Goal: Navigation & Orientation: Find specific page/section

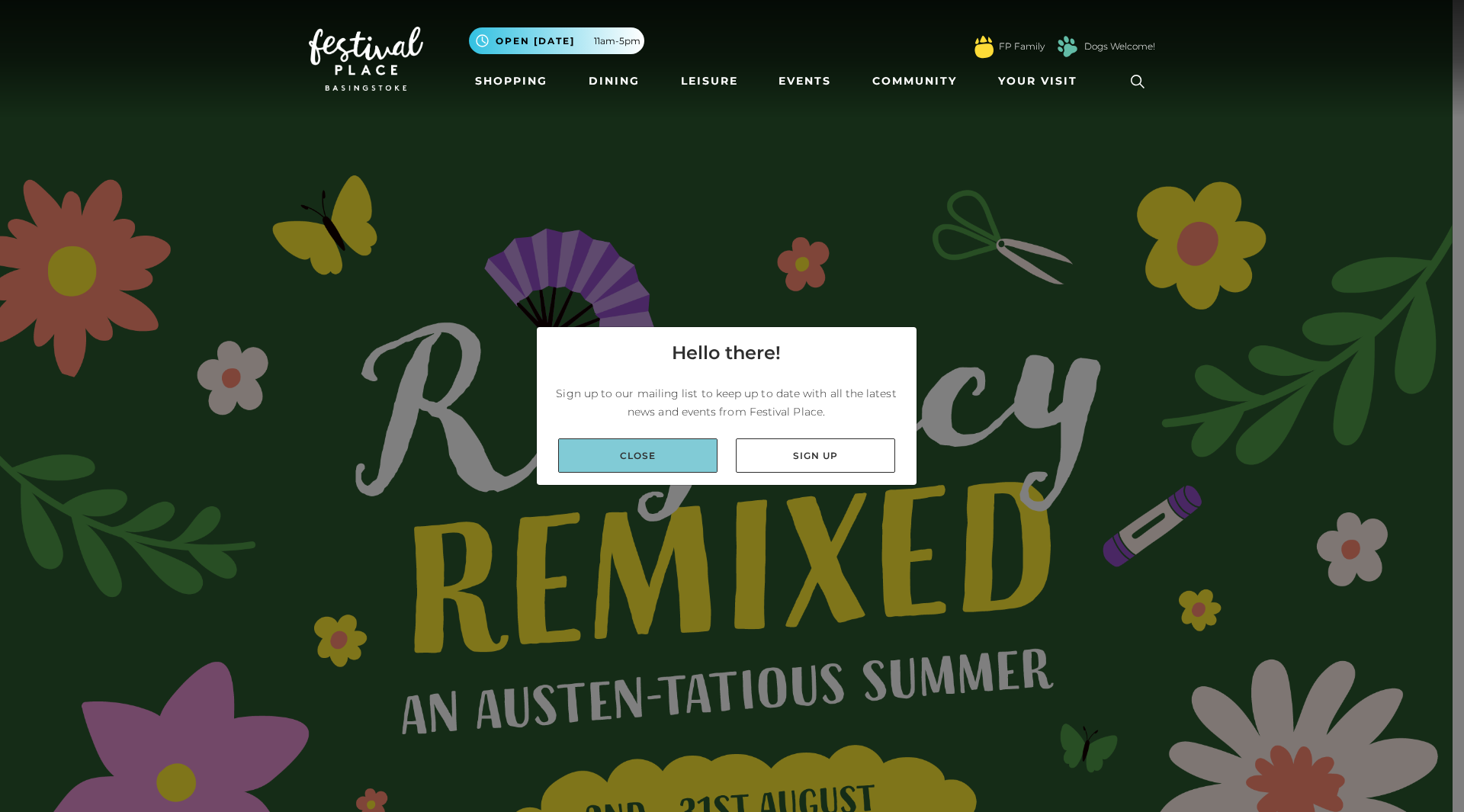
click at [639, 453] on link "Close" at bounding box center [638, 455] width 159 height 35
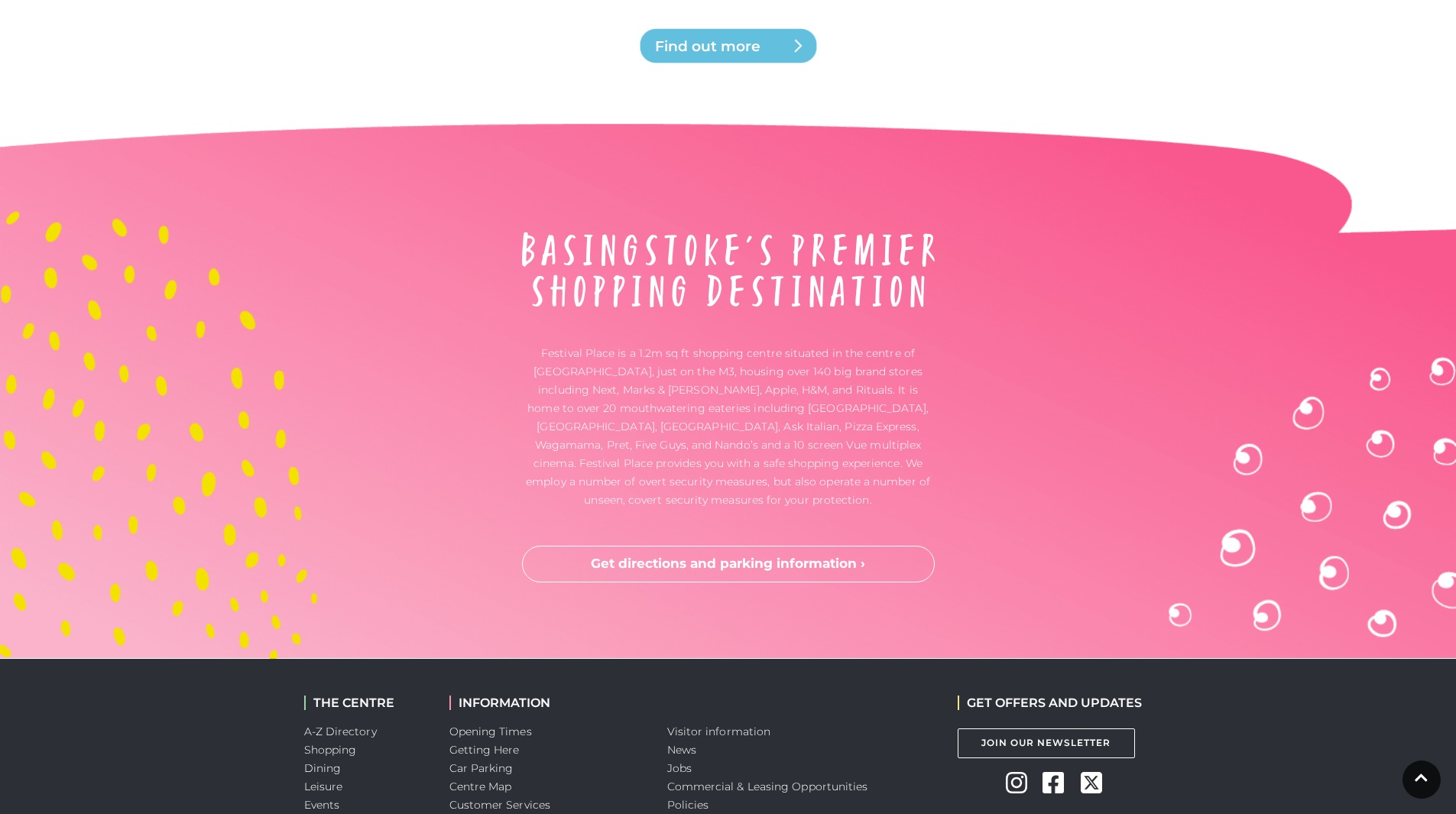
scroll to position [4827, 0]
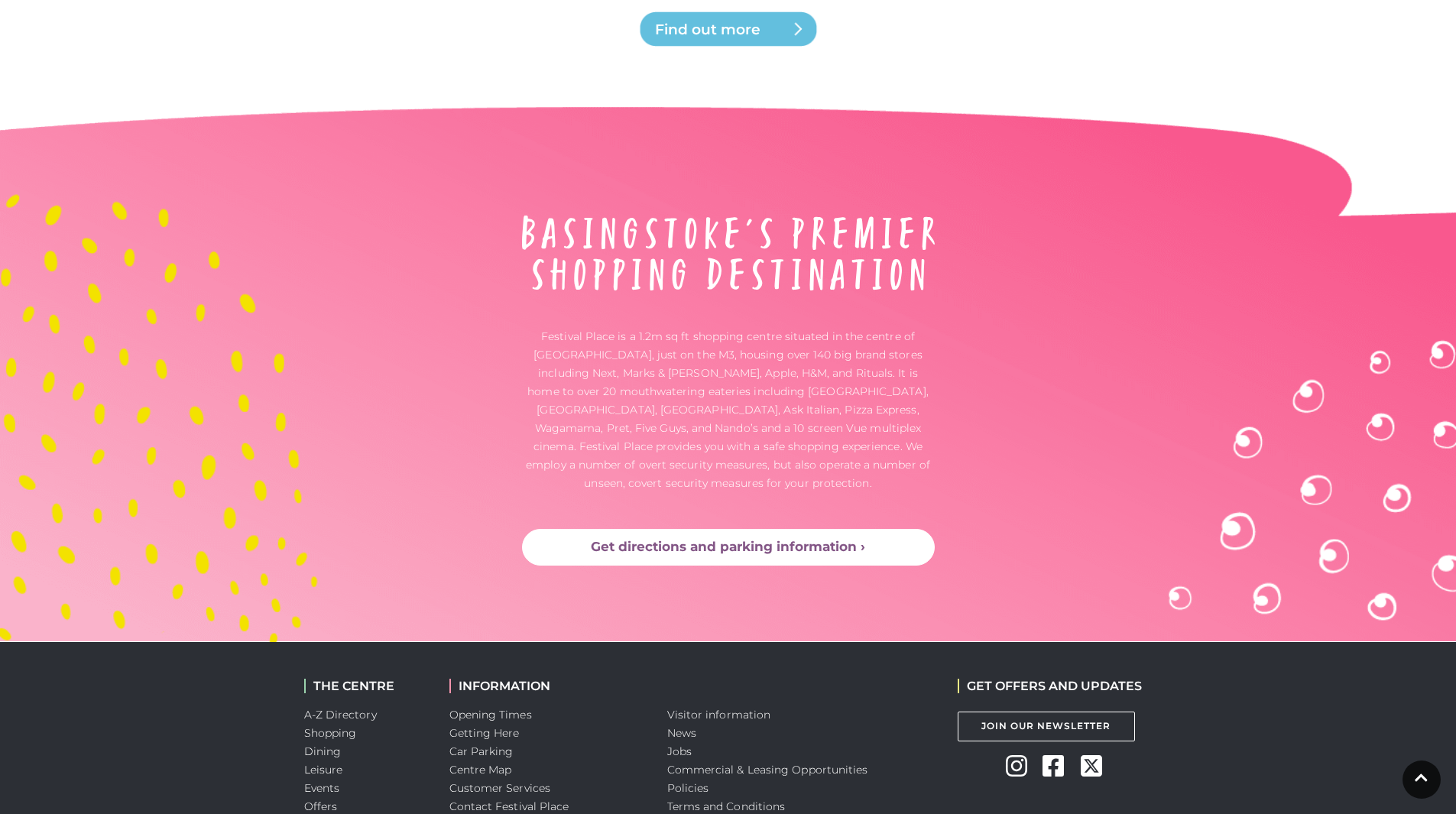
click at [843, 541] on link "Get directions and parking information ›" at bounding box center [728, 547] width 413 height 37
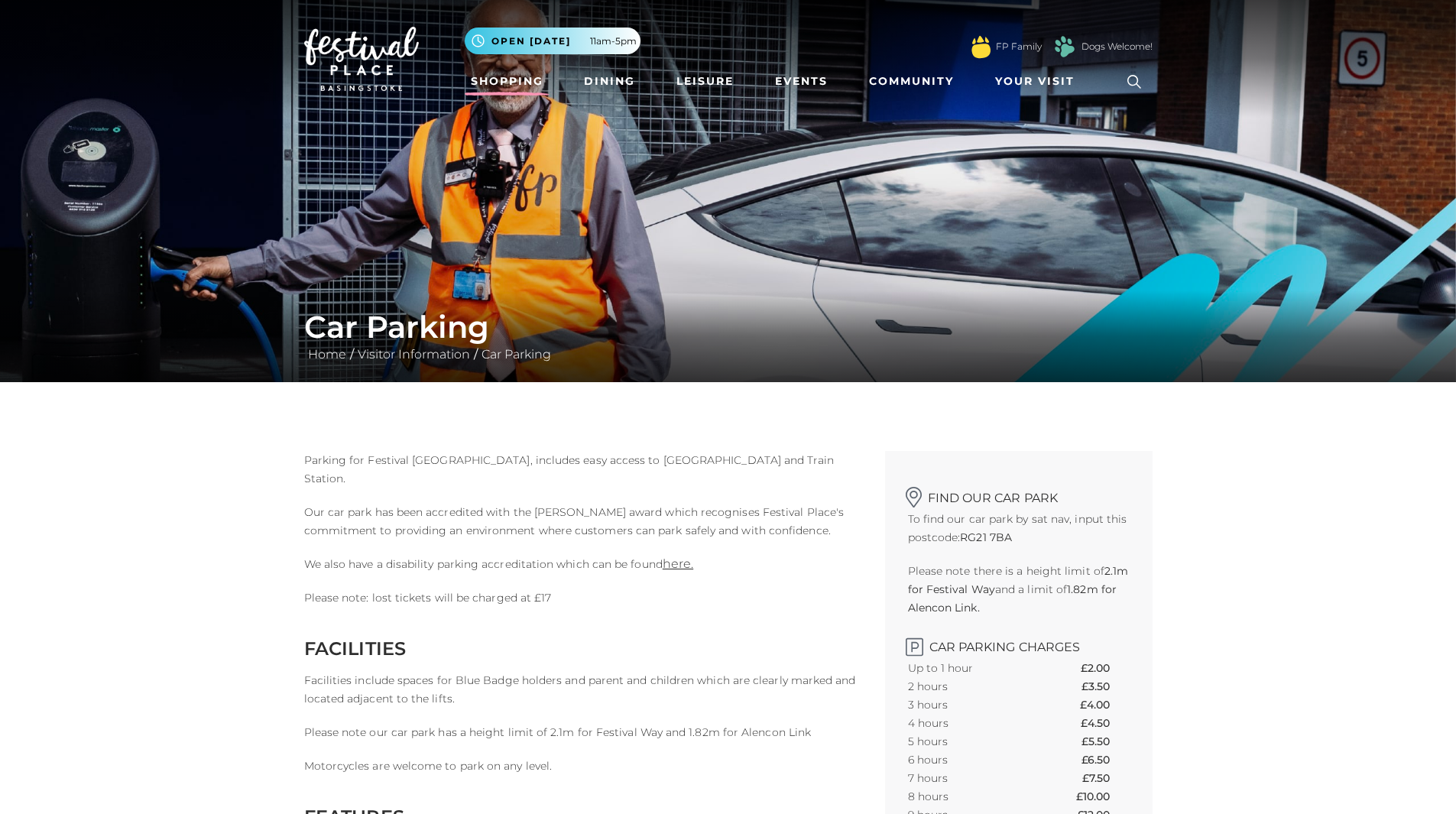
click at [503, 83] on link "Shopping" at bounding box center [506, 81] width 85 height 29
click at [505, 83] on link "Shopping" at bounding box center [506, 81] width 85 height 29
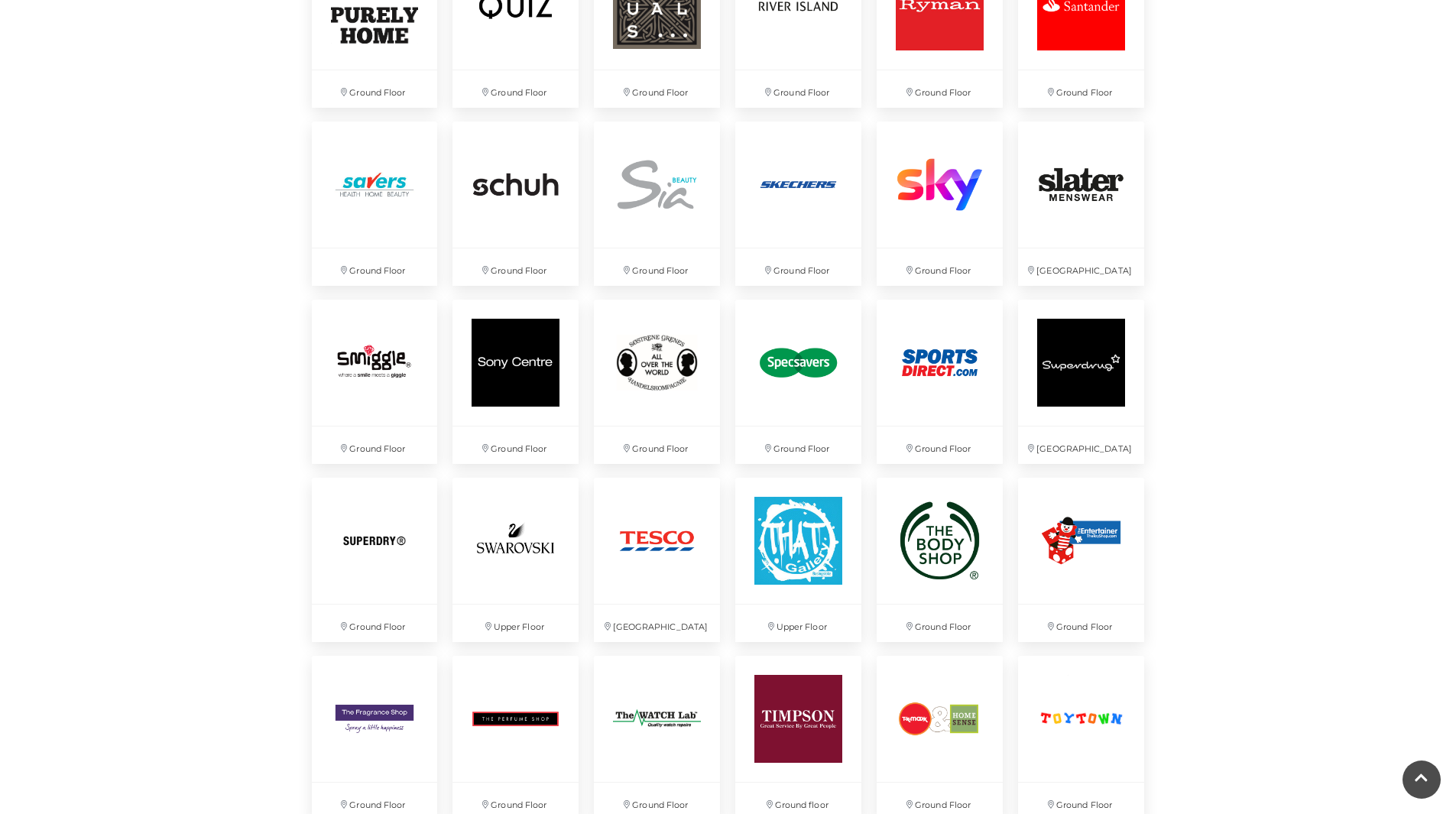
scroll to position [3346, 0]
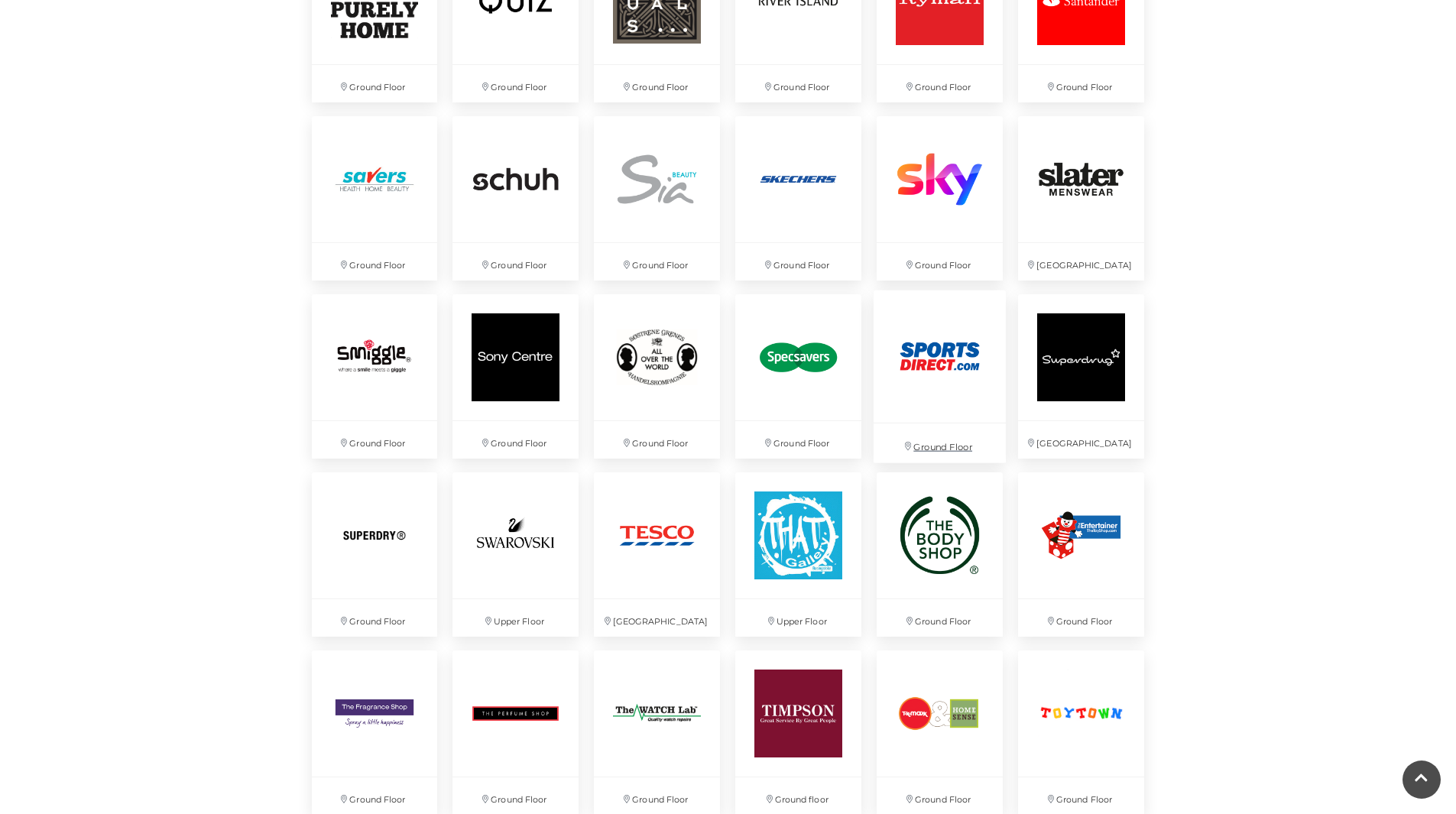
click at [946, 445] on p "Ground Floor" at bounding box center [940, 443] width 132 height 39
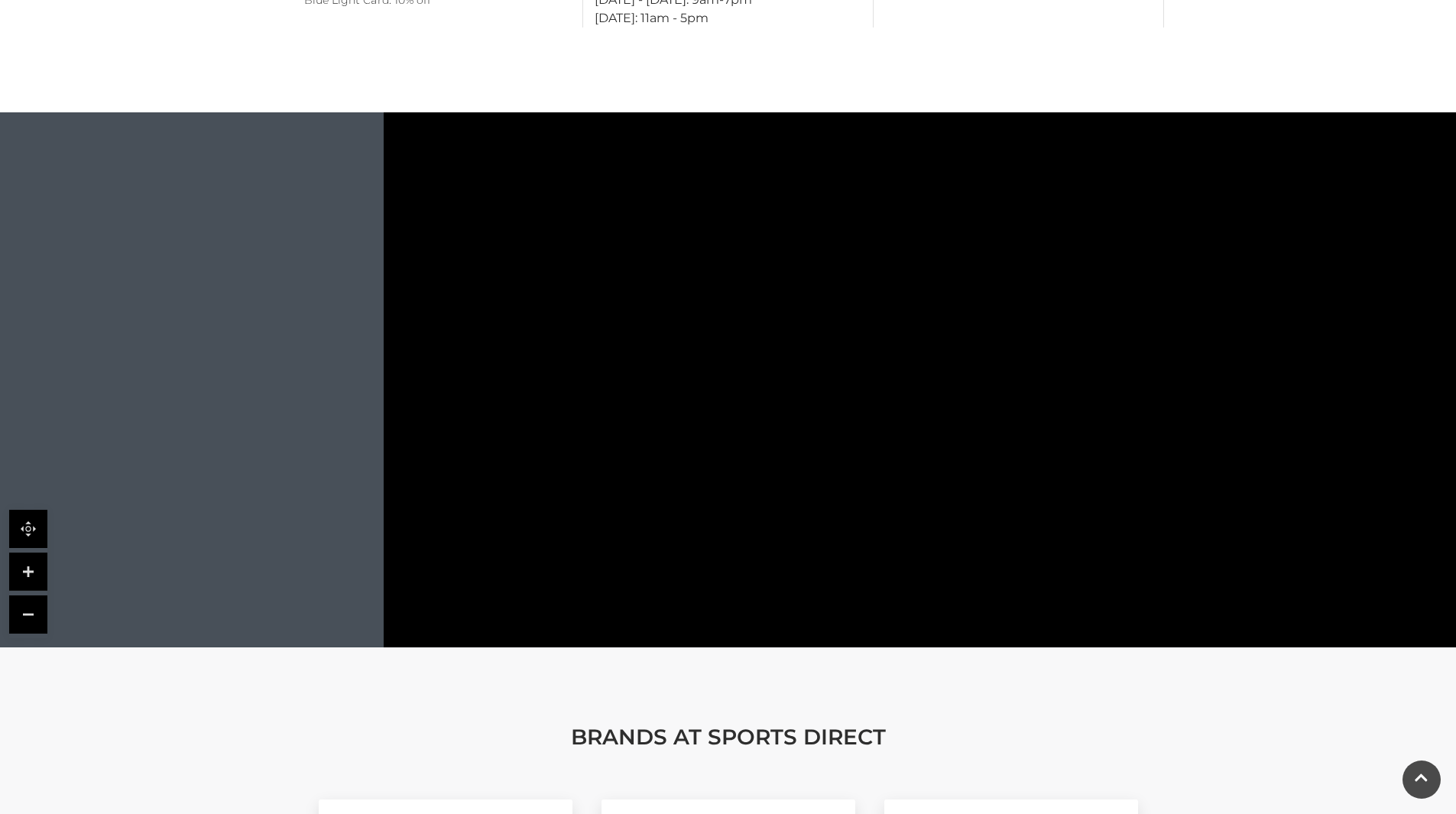
scroll to position [905, 0]
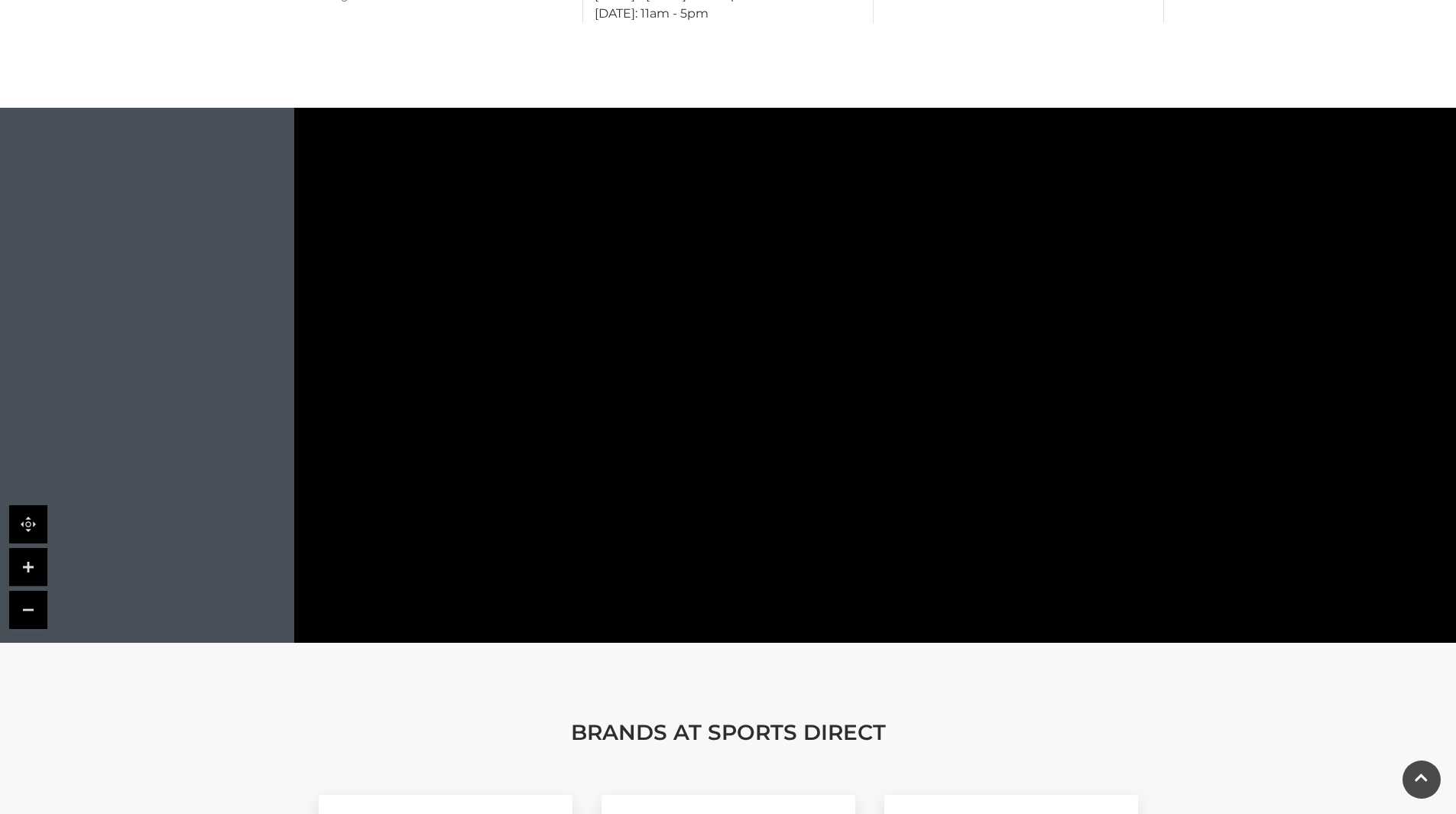
drag, startPoint x: 1172, startPoint y: 609, endPoint x: 921, endPoint y: 593, distance: 251.5
click at [885, 645] on main "Sports Direct Home / Shopping / Sports Direct About Sports Direct SportsDirect.…" at bounding box center [728, 81] width 1456 height 1973
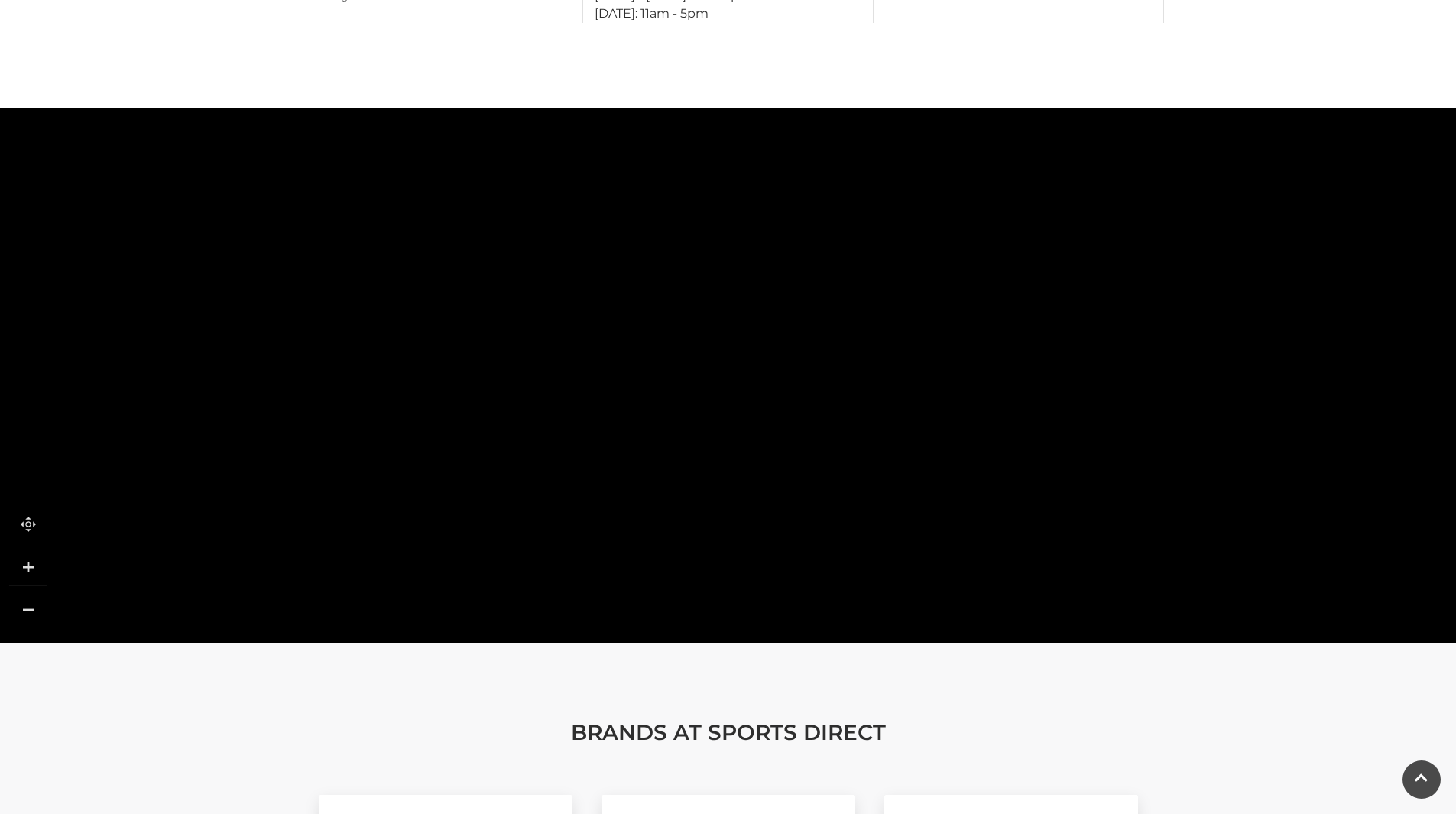
drag, startPoint x: 1031, startPoint y: 443, endPoint x: 680, endPoint y: 540, distance: 364.2
click at [680, 540] on polygon at bounding box center [932, 221] width 1444 height 1672
drag, startPoint x: 919, startPoint y: 303, endPoint x: 745, endPoint y: 641, distance: 380.2
click at [745, 641] on main "Sports Direct Home / Shopping / Sports Direct About Sports Direct SportsDirect.…" at bounding box center [728, 81] width 1456 height 1973
drag, startPoint x: 918, startPoint y: 300, endPoint x: 1029, endPoint y: 560, distance: 282.7
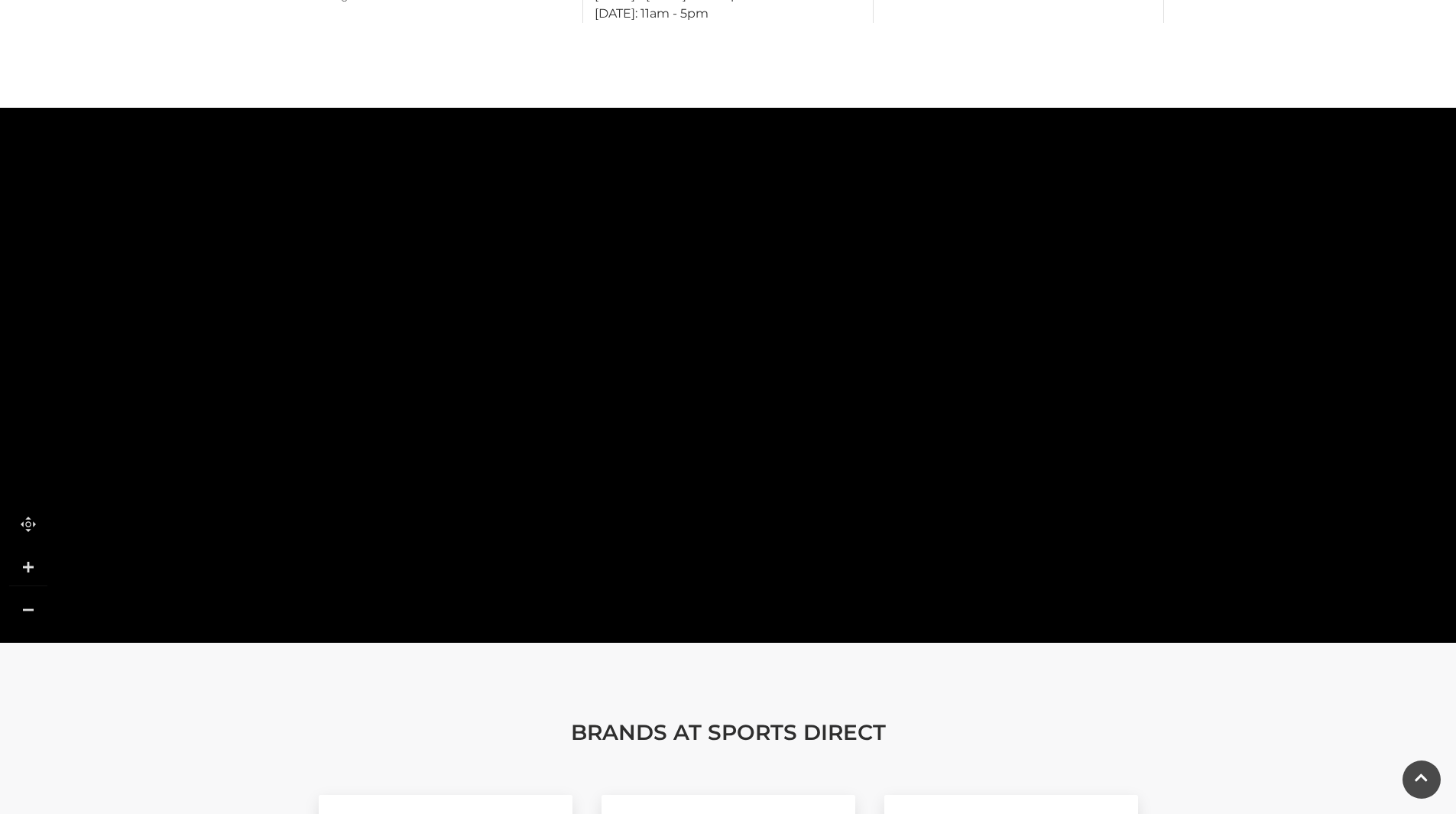
click at [1029, 560] on polygon at bounding box center [1005, 492] width 112 height 282
drag, startPoint x: 946, startPoint y: 346, endPoint x: 844, endPoint y: 521, distance: 202.6
click at [882, 609] on rect at bounding box center [890, 676] width 59 height 135
drag, startPoint x: 782, startPoint y: 350, endPoint x: 480, endPoint y: 160, distance: 356.8
click at [480, 160] on polygon at bounding box center [430, 172] width 147 height 62
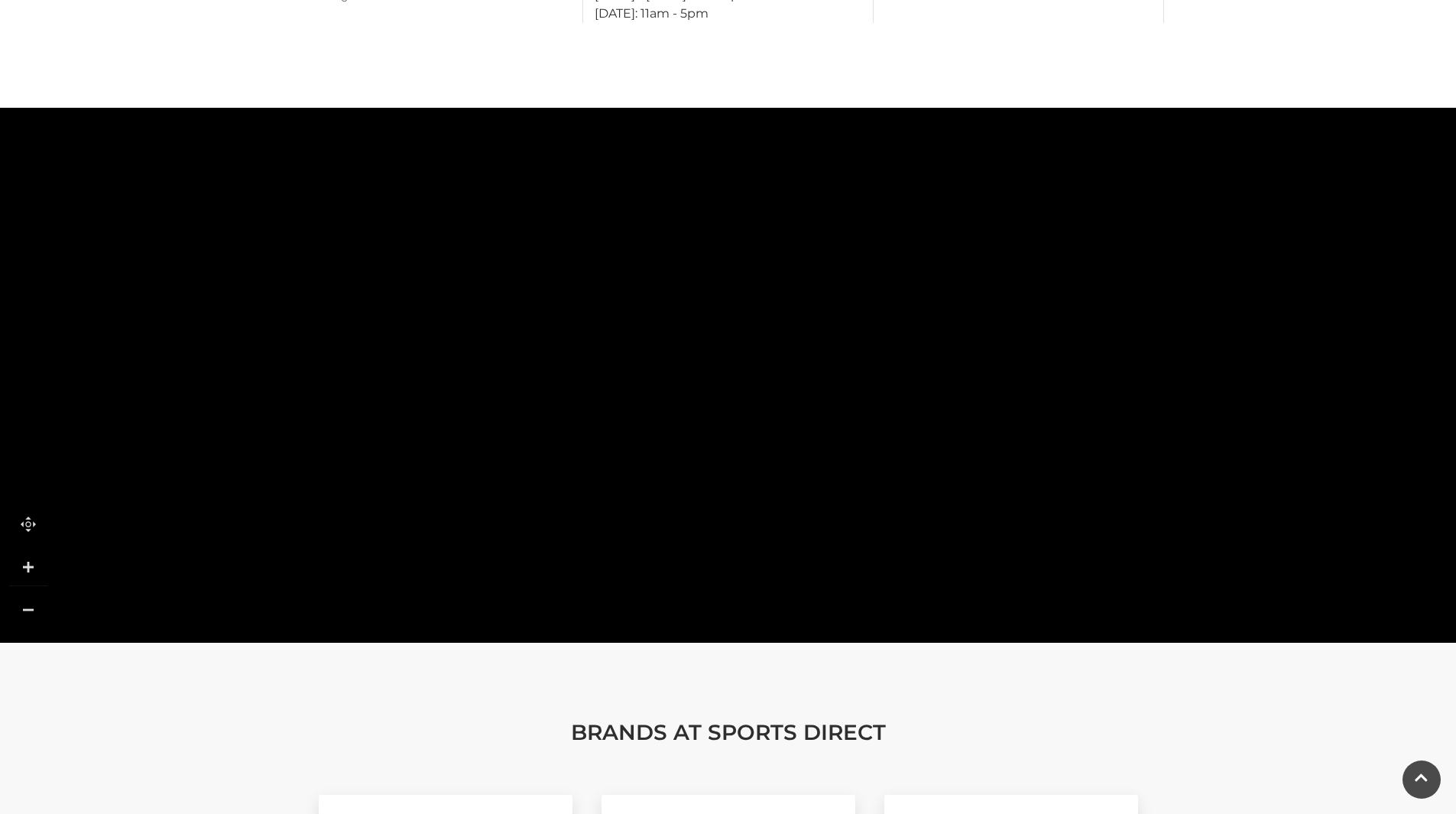
drag, startPoint x: 953, startPoint y: 454, endPoint x: 851, endPoint y: 154, distance: 316.9
click at [851, 154] on polygon at bounding box center [399, 603] width 1444 height 1672
drag, startPoint x: 882, startPoint y: 448, endPoint x: 924, endPoint y: 103, distance: 347.5
click at [925, 163] on tspan "WESLEY WALK" at bounding box center [925, 163] width 0 height 0
drag, startPoint x: 983, startPoint y: 362, endPoint x: 523, endPoint y: 347, distance: 460.2
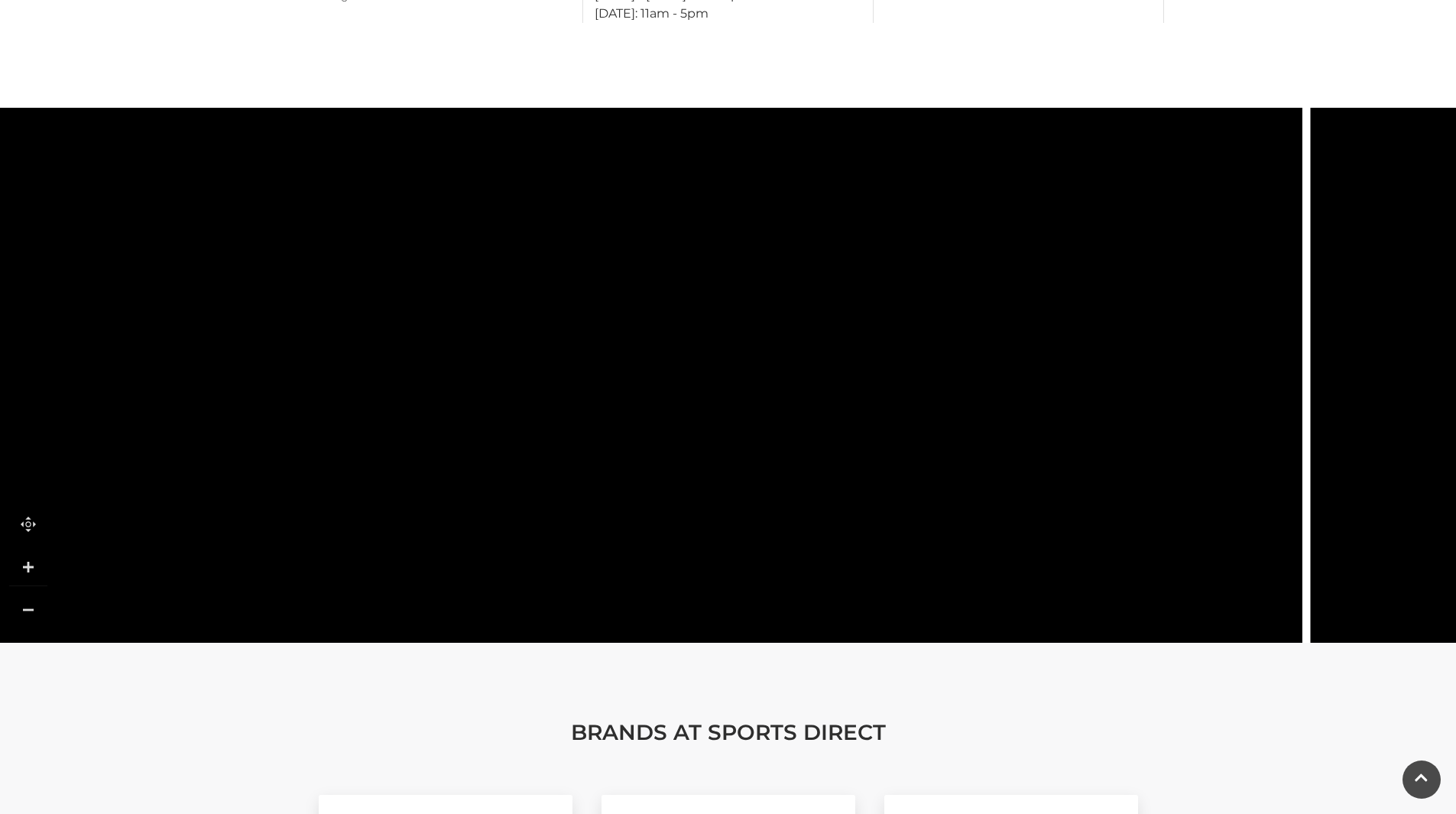
click at [523, 347] on rect at bounding box center [558, 355] width 104 height 40
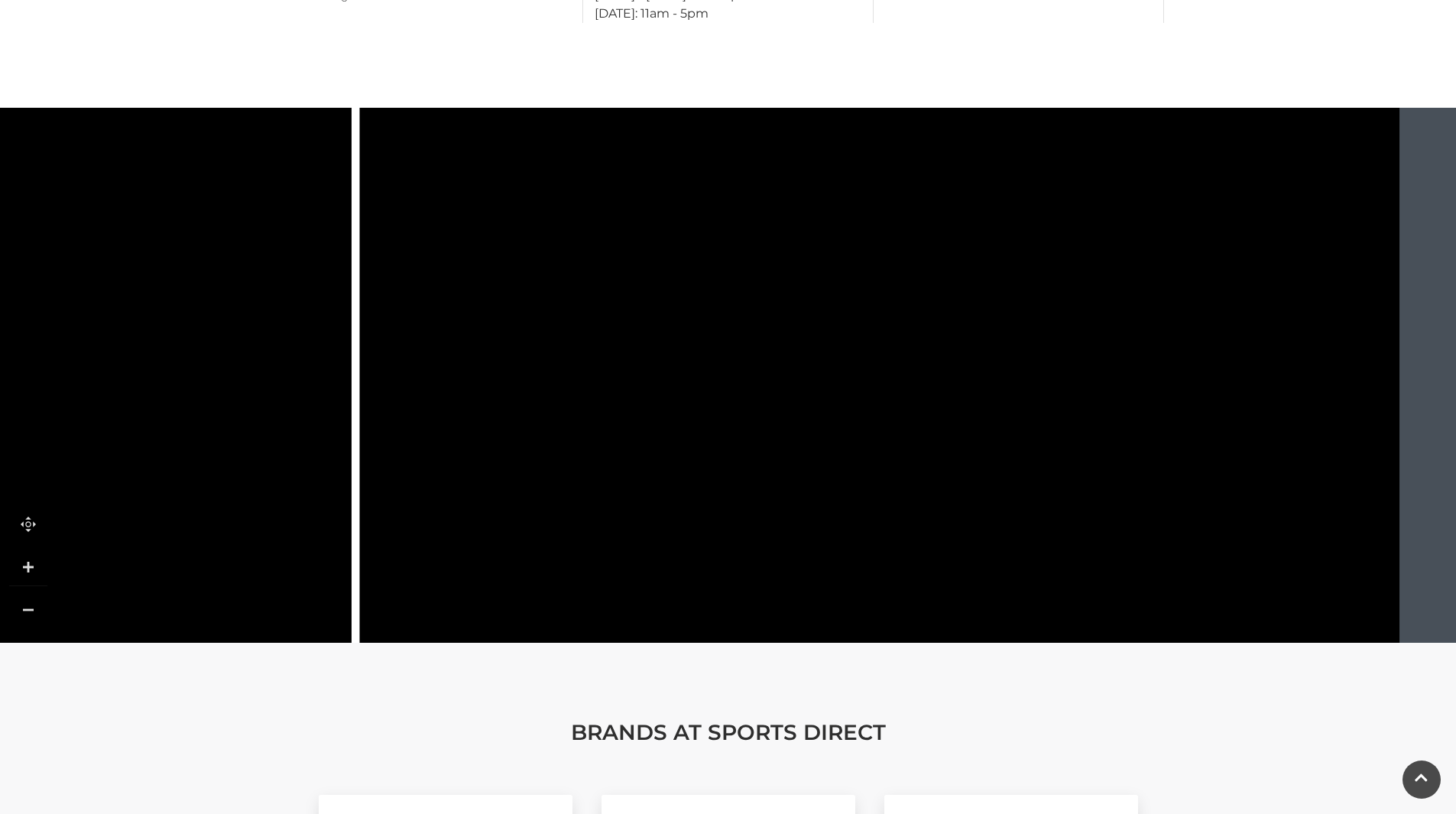
drag, startPoint x: 1123, startPoint y: 383, endPoint x: 216, endPoint y: 480, distance: 912.2
click at [174, 565] on icon at bounding box center [150, 581] width 80 height 33
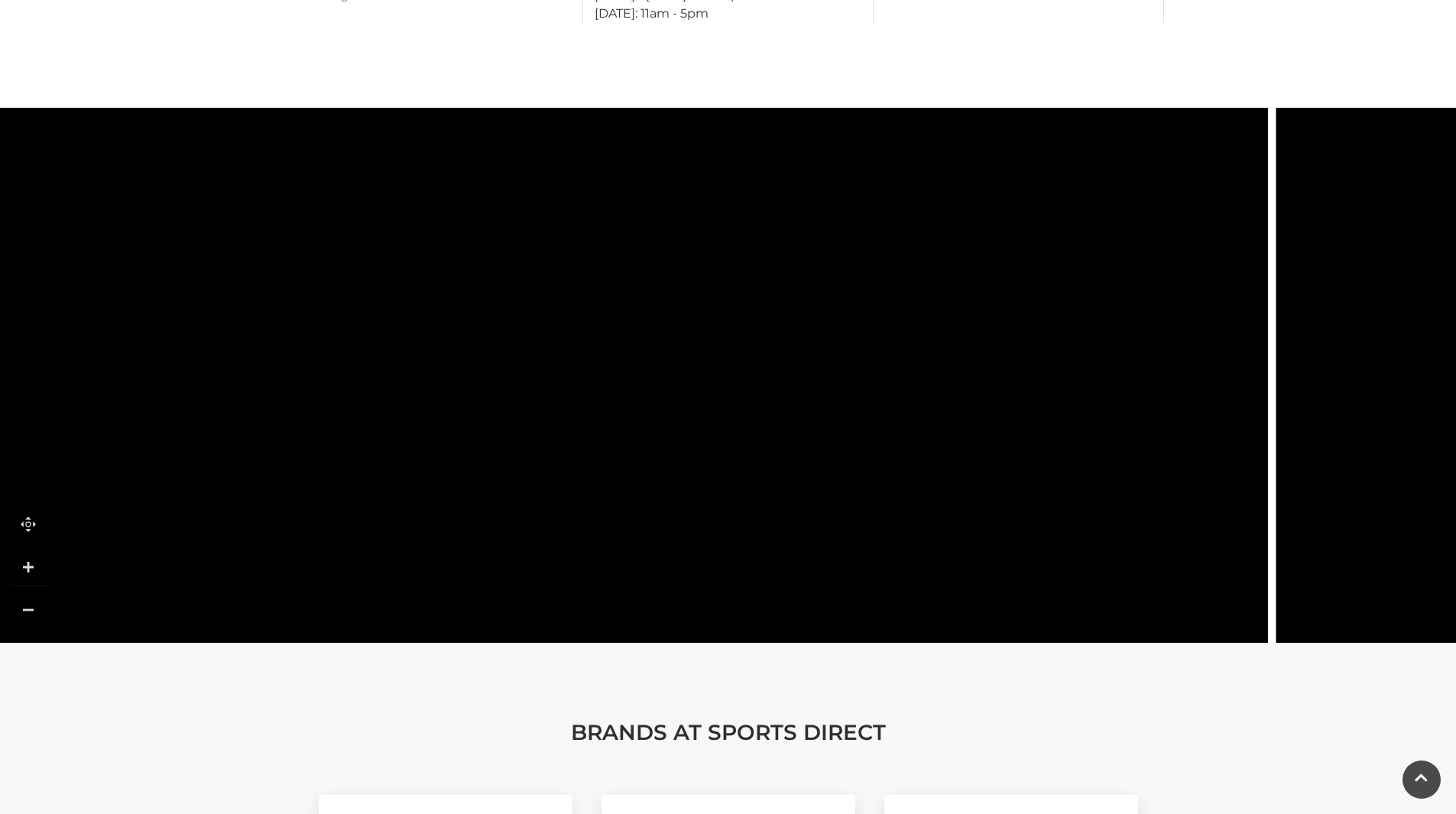
drag, startPoint x: 405, startPoint y: 185, endPoint x: 1761, endPoint y: 684, distance: 1444.9
click at [1456, 684] on html "Skip to Navigation Skip to Content Toggle navigation .st5{fill:none;stroke:#FFF…" at bounding box center [728, 249] width 1456 height 2307
drag, startPoint x: 625, startPoint y: 4, endPoint x: 625, endPoint y: 248, distance: 244.0
click at [656, 156] on main "Sports Direct Home / Shopping / Sports Direct About Sports Direct SportsDirect.…" at bounding box center [728, 81] width 1456 height 1973
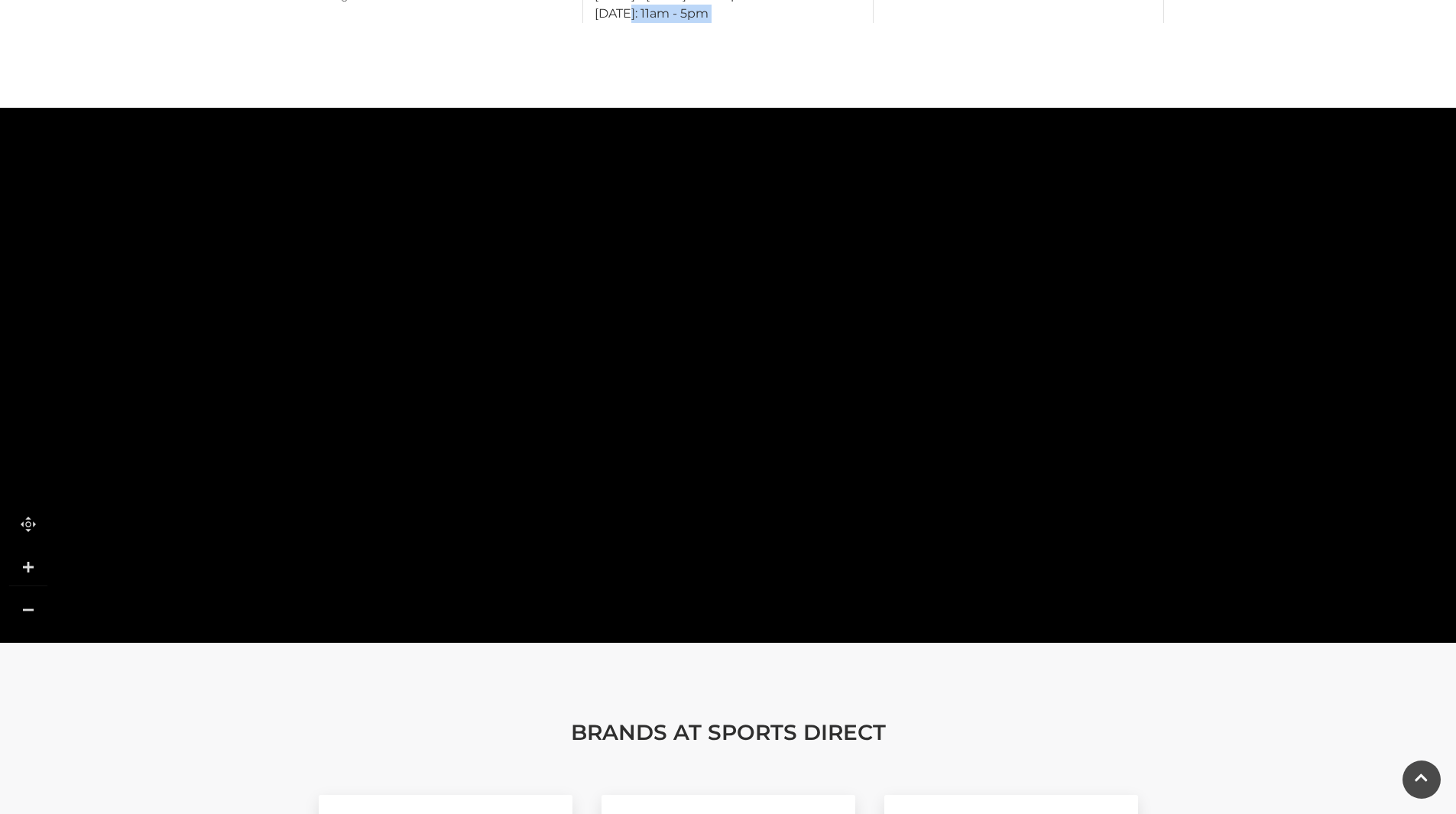
drag, startPoint x: 500, startPoint y: 232, endPoint x: 1459, endPoint y: 556, distance: 1012.3
click at [1456, 556] on html "Skip to Navigation Skip to Content Toggle navigation .st5{fill:none;stroke:#FFF…" at bounding box center [728, 249] width 1456 height 2307
drag, startPoint x: 1009, startPoint y: 325, endPoint x: 818, endPoint y: 686, distance: 408.4
click at [818, 686] on main "Sports Direct Home / Shopping / Sports Direct About Sports Direct SportsDirect.…" at bounding box center [728, 81] width 1456 height 1973
click at [407, 302] on tspan "THE MALLS" at bounding box center [407, 302] width 0 height 0
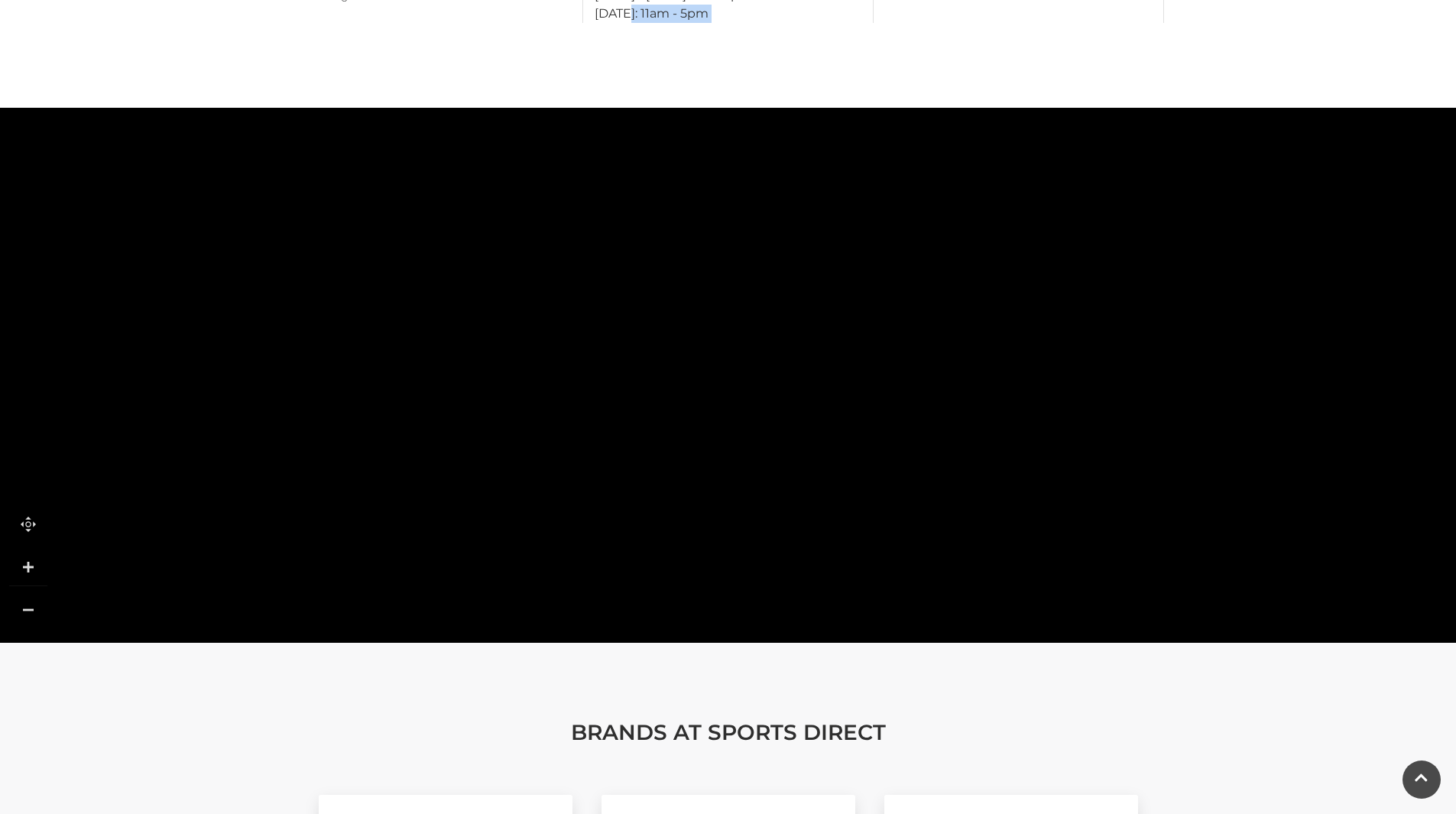
click at [407, 302] on tspan "THE MALLS" at bounding box center [407, 302] width 0 height 0
click at [532, 302] on tspan "THE ANVIL" at bounding box center [532, 302] width 0 height 0
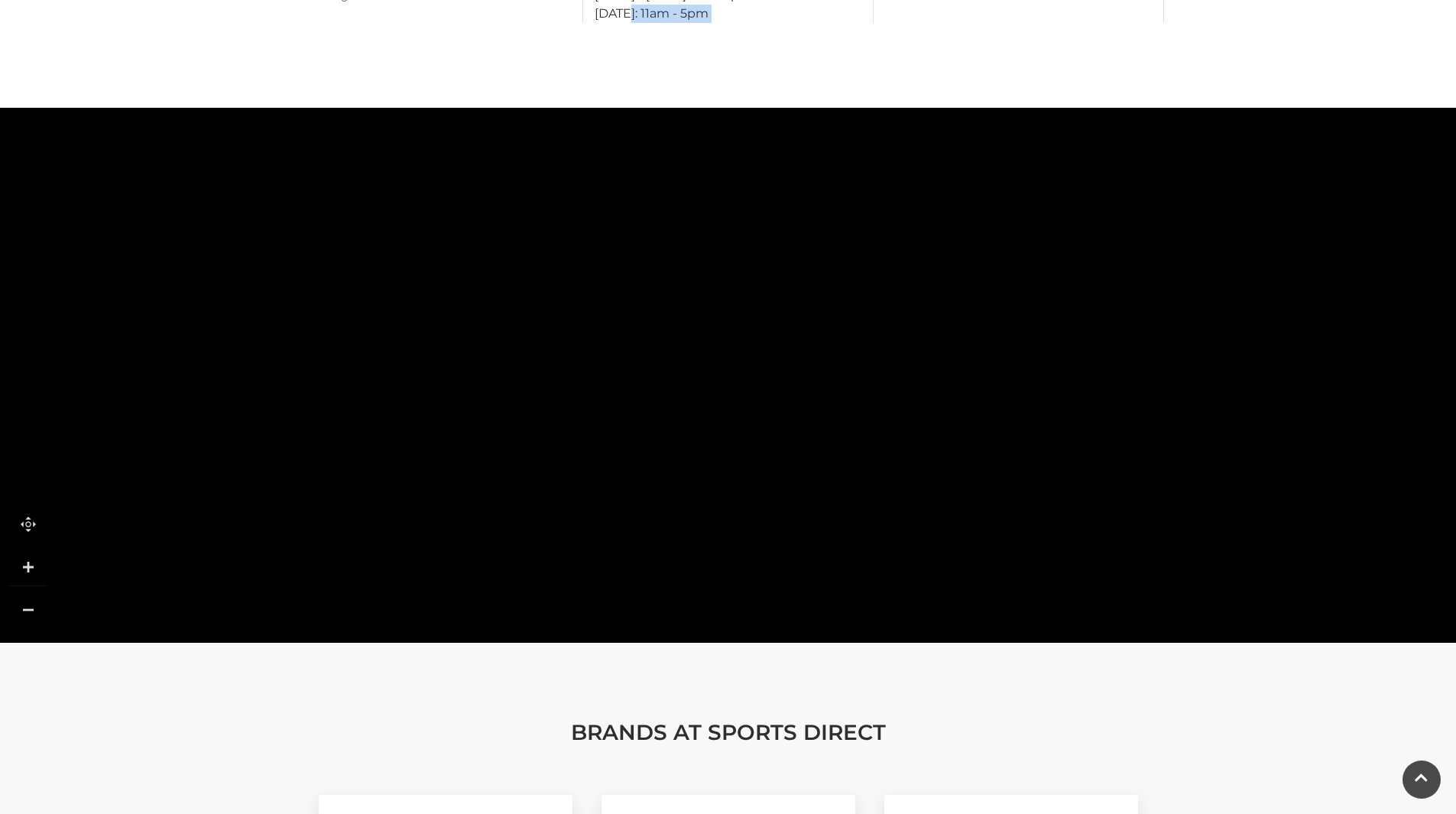
click at [662, 302] on tspan "TRAIN STATION" at bounding box center [662, 302] width 0 height 0
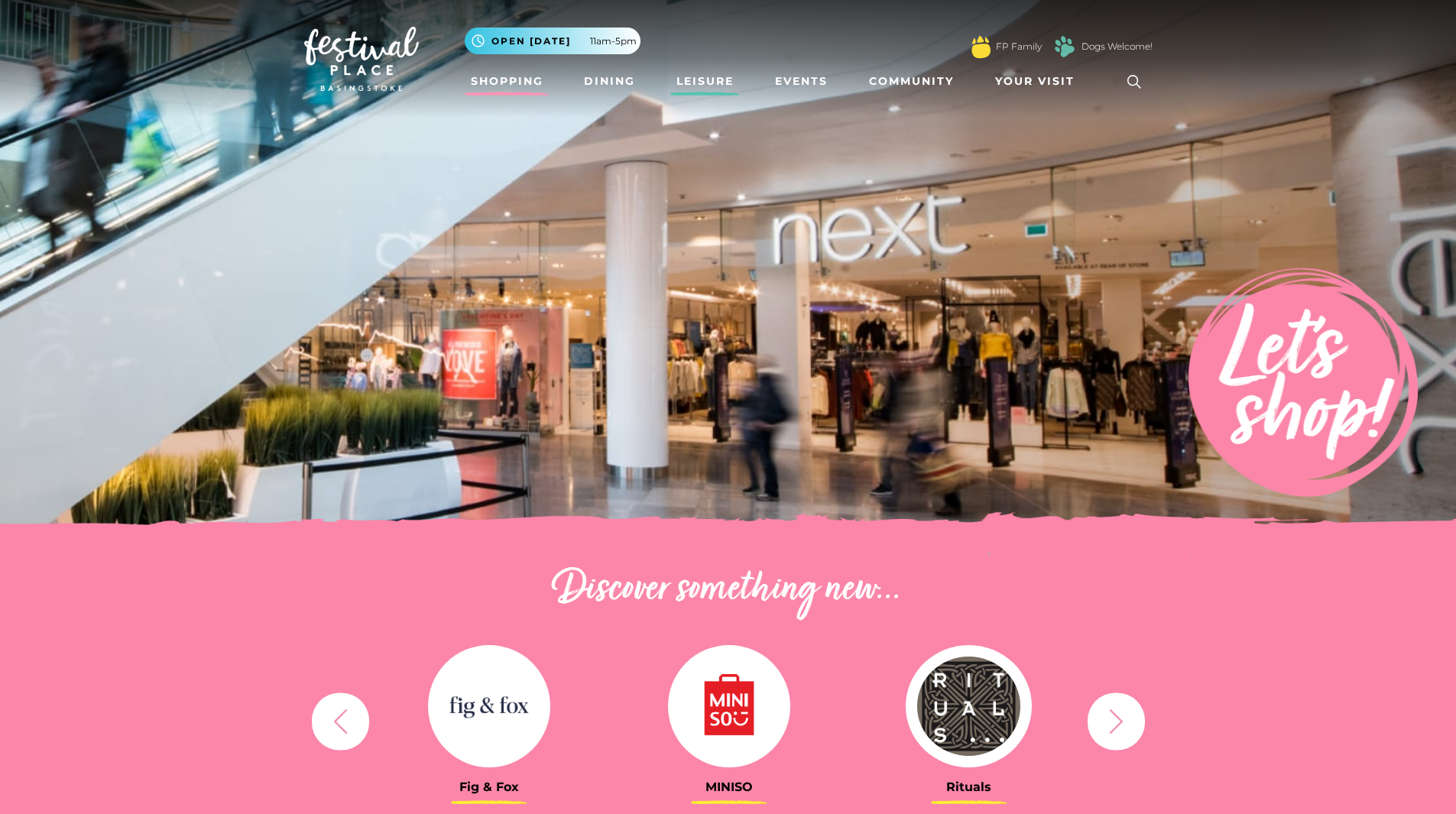
click at [711, 84] on link "Leisure" at bounding box center [705, 81] width 70 height 29
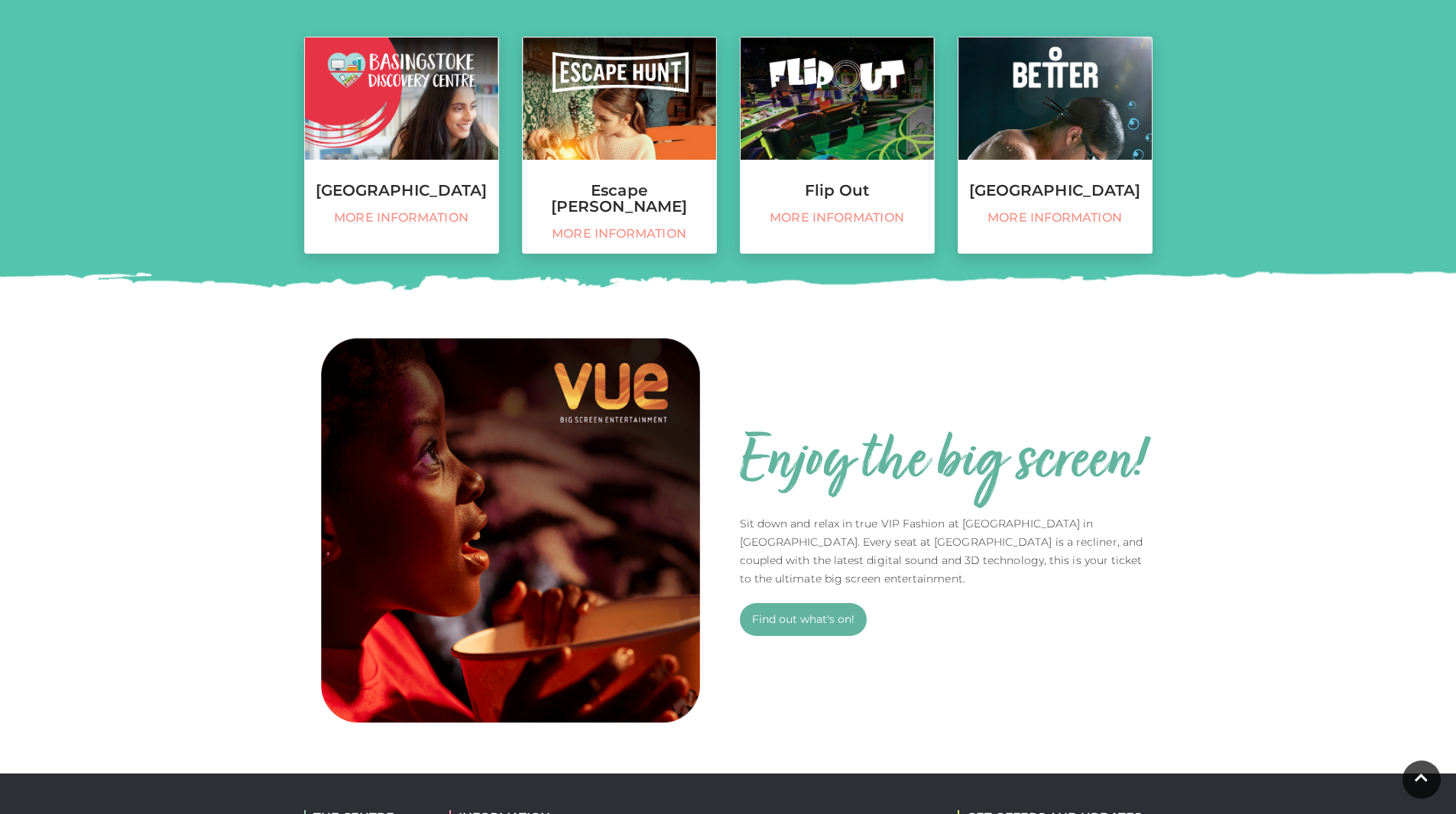
scroll to position [708, 0]
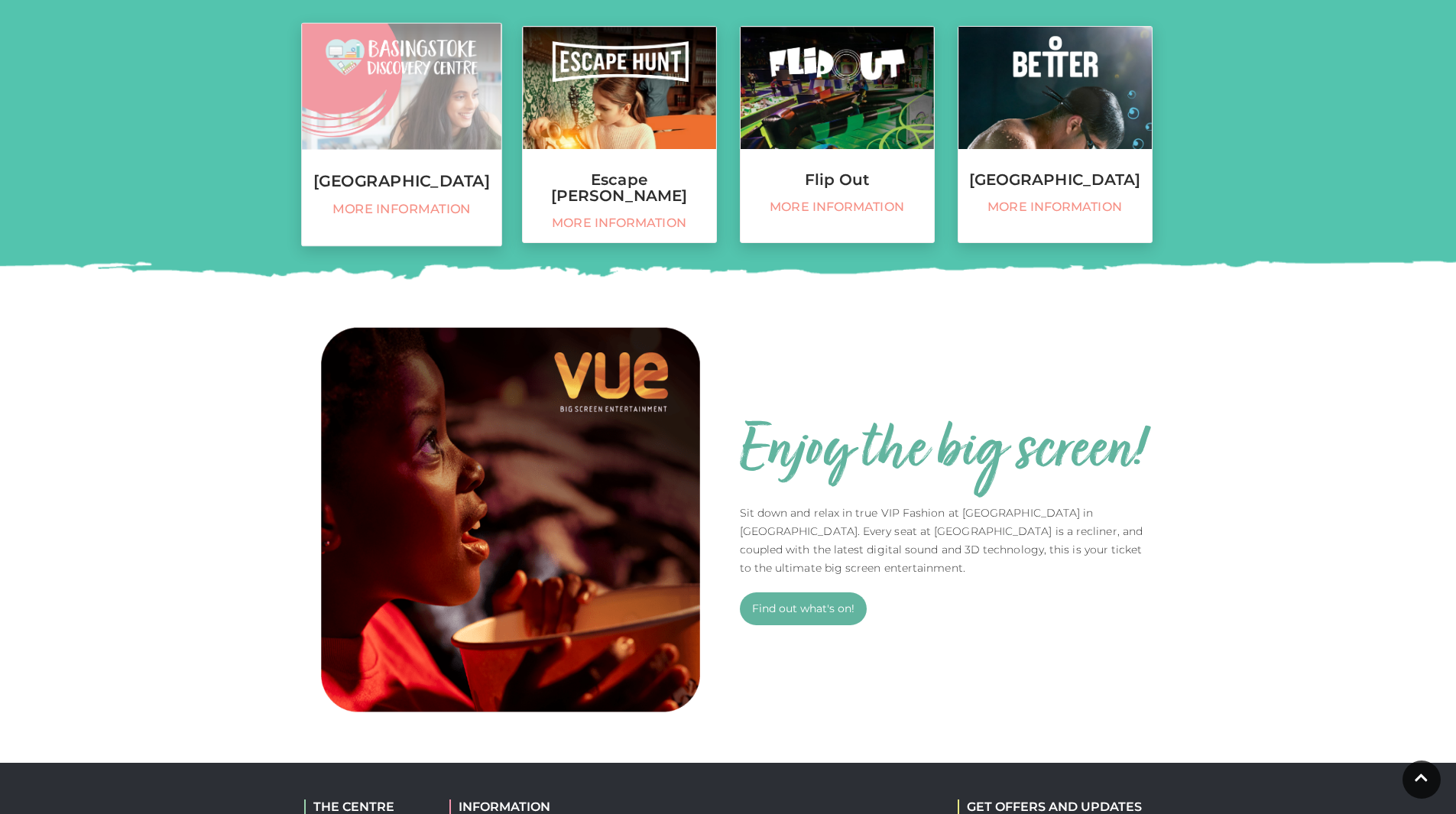
click at [418, 218] on link "Basingstoke Discovery Centre More information" at bounding box center [401, 135] width 201 height 224
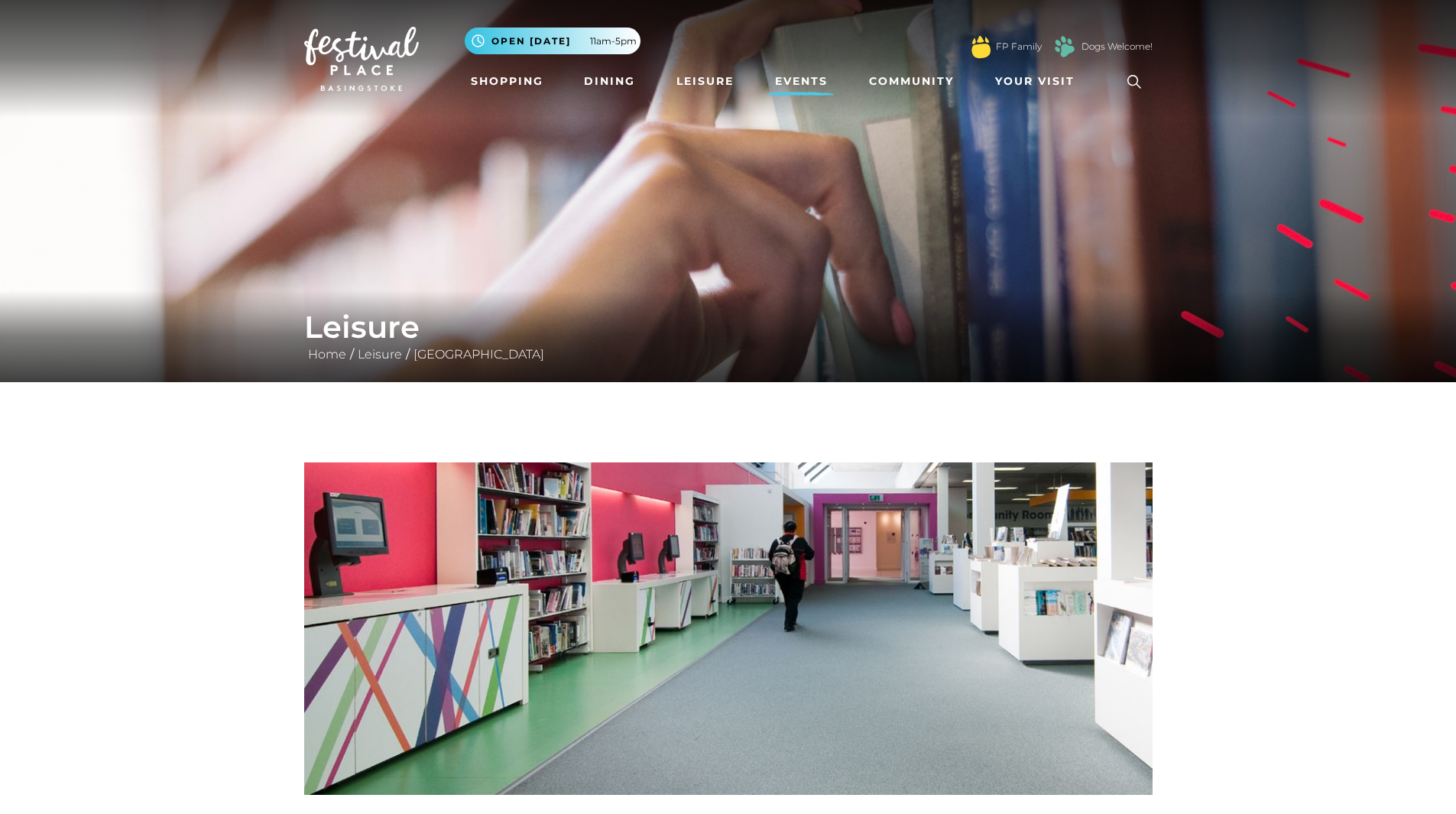
click at [802, 87] on link "Events" at bounding box center [802, 81] width 65 height 29
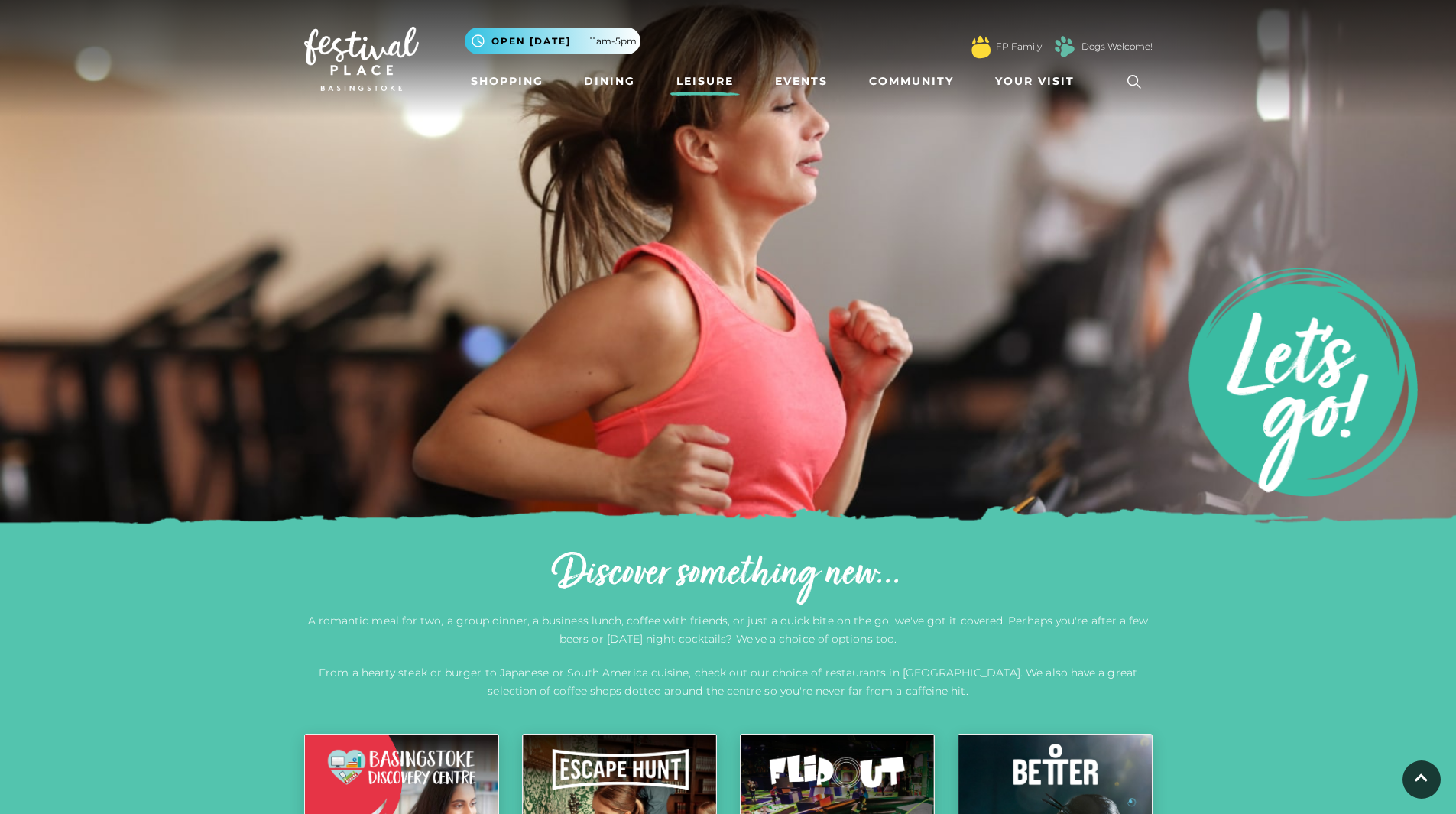
scroll to position [708, 0]
